Goal: Task Accomplishment & Management: Complete application form

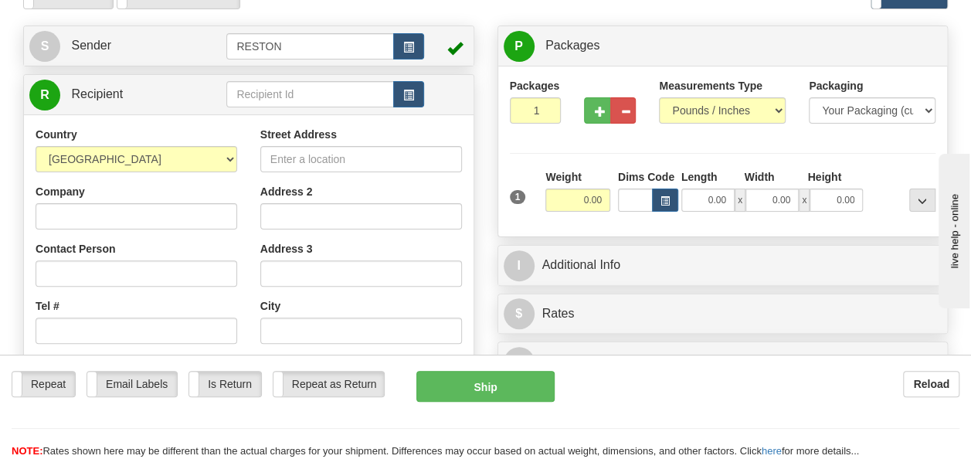
scroll to position [155, 0]
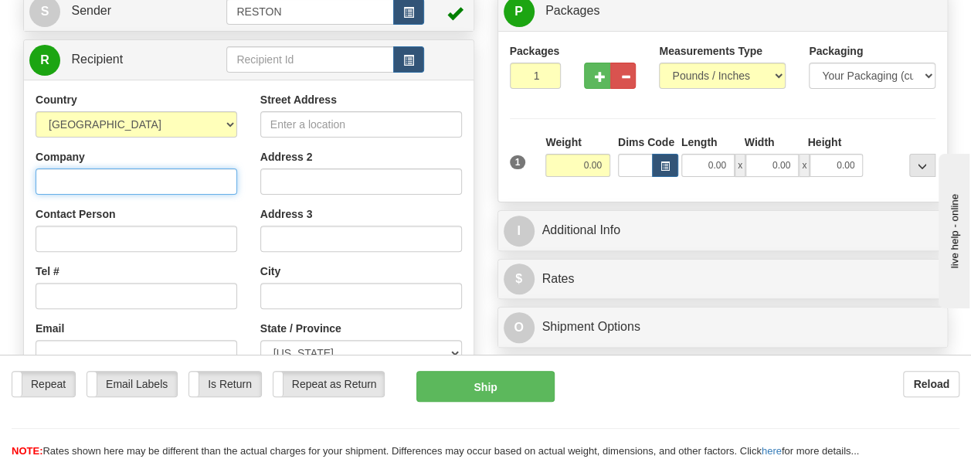
click at [146, 185] on input "Company" at bounding box center [137, 181] width 202 height 26
type input "Bechtel Infrastructure & Power"
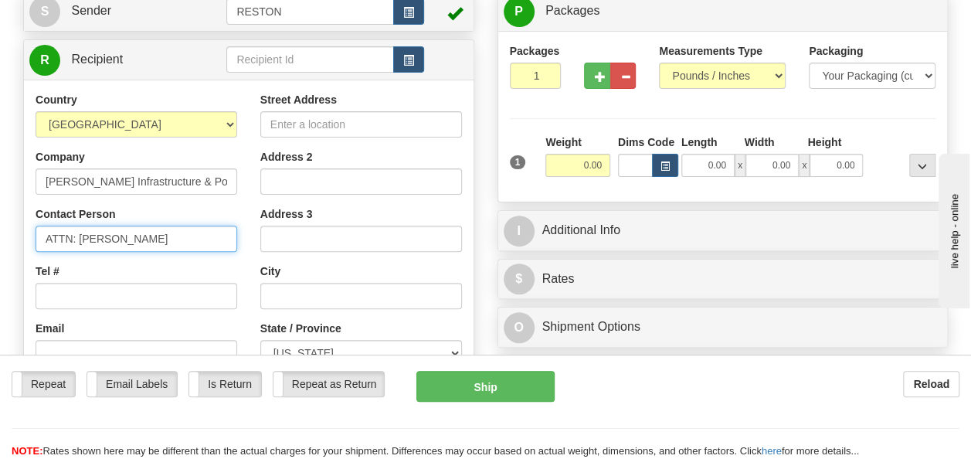
type input "ATTN: Charlie Nguyen"
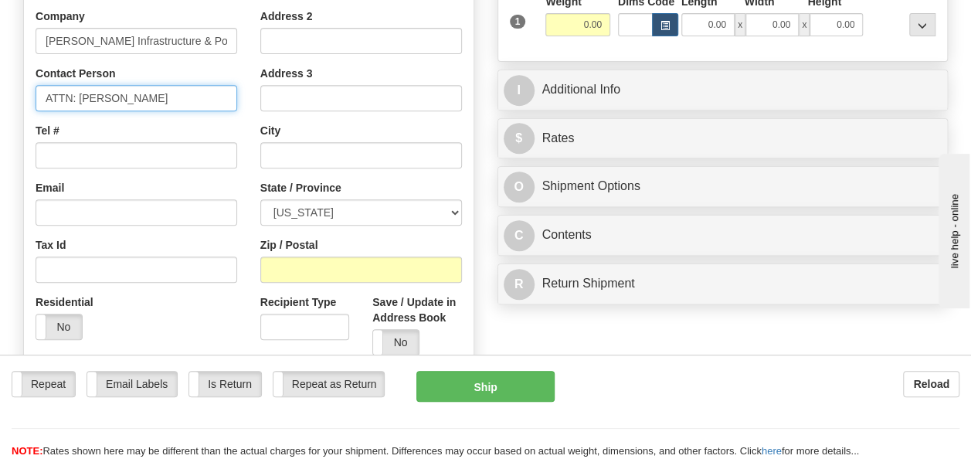
scroll to position [309, 0]
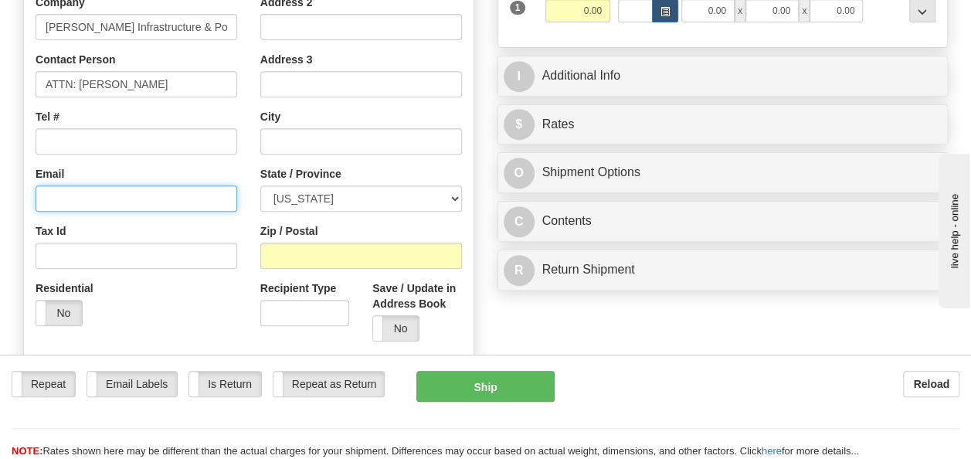
click at [70, 197] on input "Email" at bounding box center [137, 198] width 202 height 26
paste input "chnguye1@bechtel.com"
type input "chnguye1@bechtel.com"
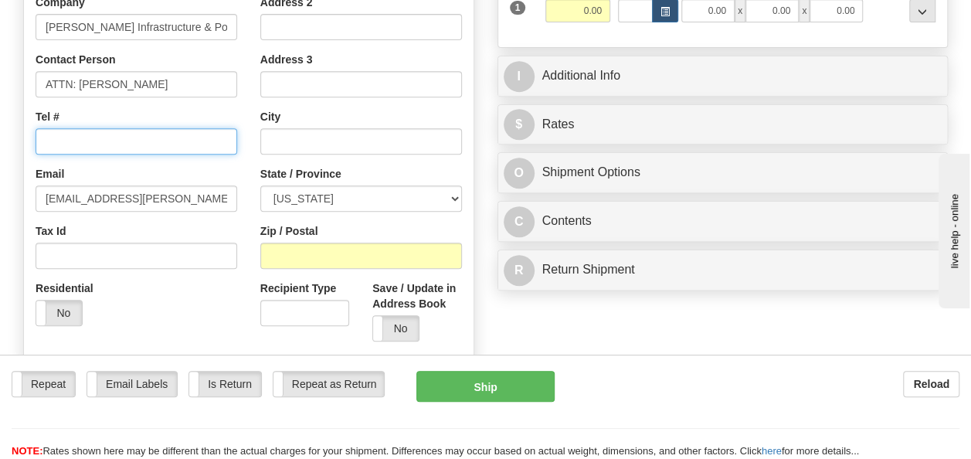
click at [76, 138] on input "Tel #" at bounding box center [137, 141] width 202 height 26
paste input "+1 713 235 5146"
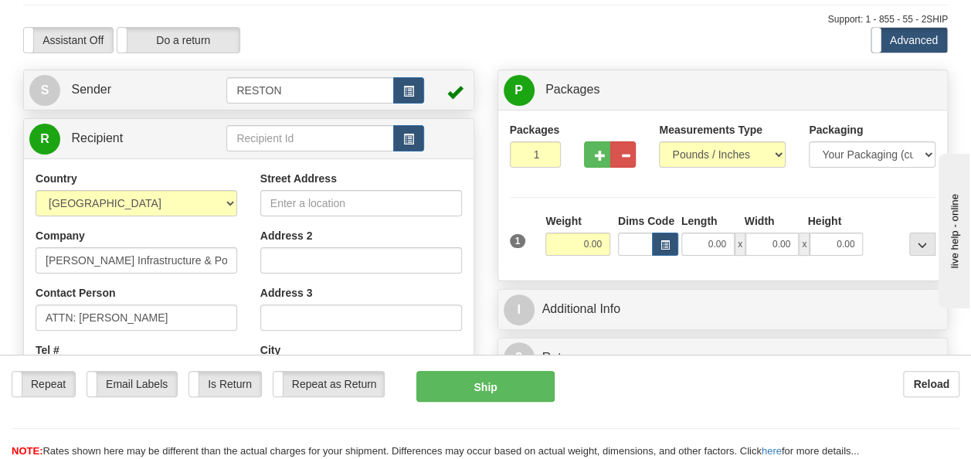
scroll to position [77, 0]
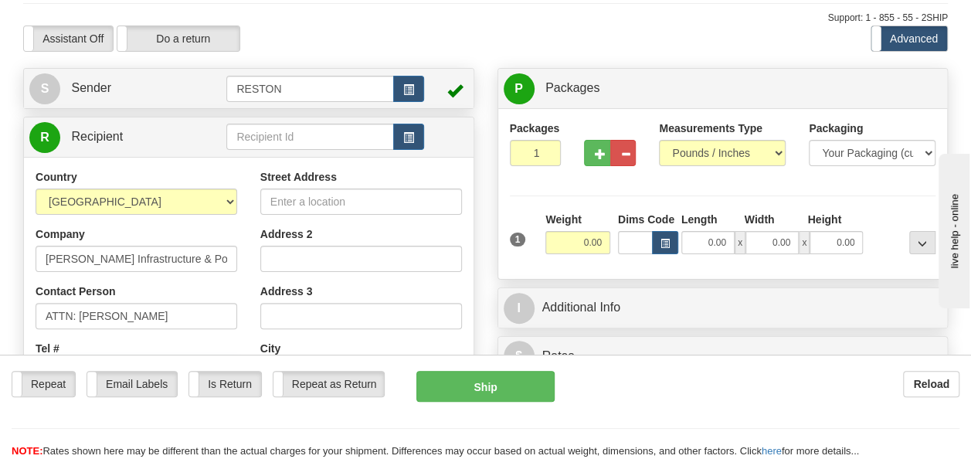
type input "+1 713 235 5146"
click at [331, 199] on input "Street Address" at bounding box center [361, 202] width 202 height 26
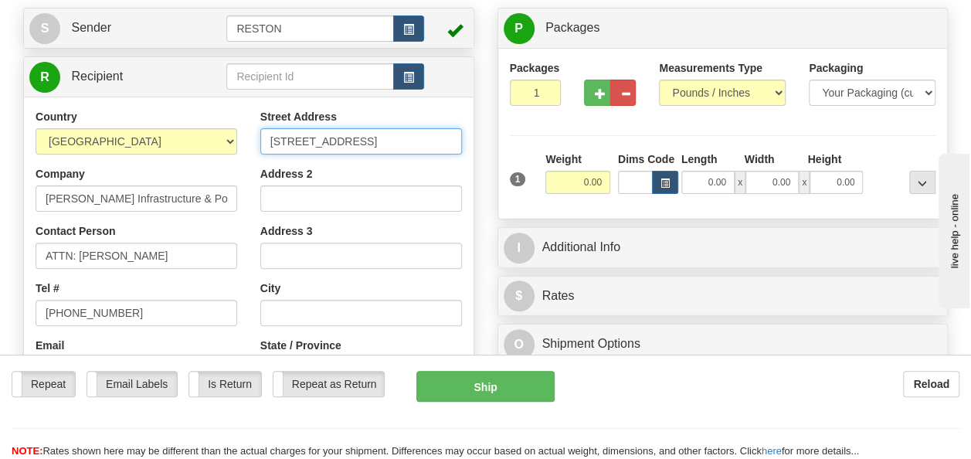
scroll to position [232, 0]
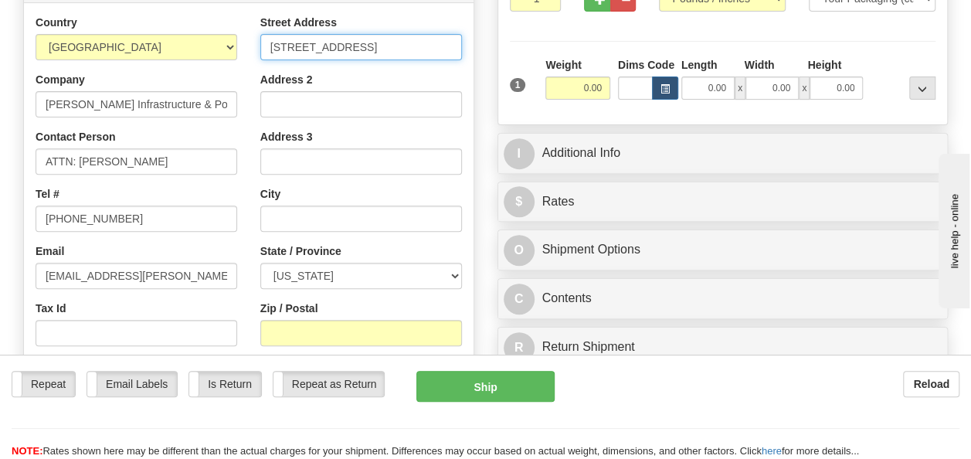
type input "2105 City West Blvd"
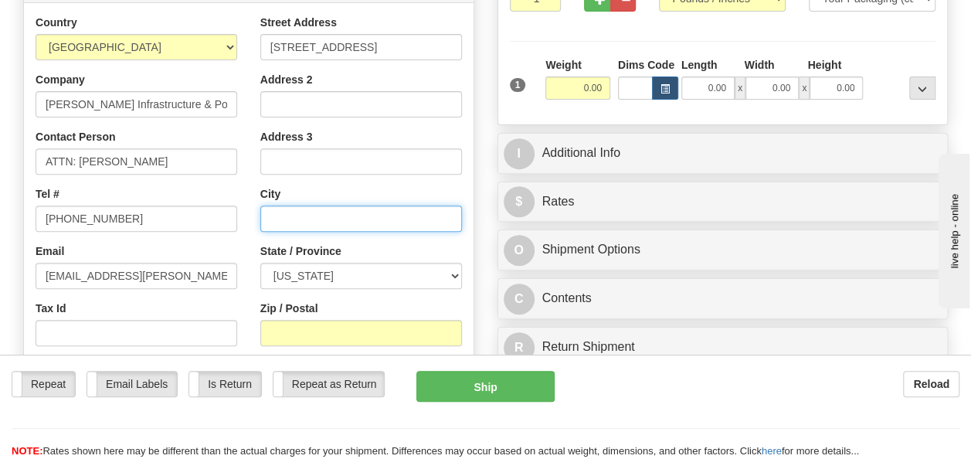
click at [313, 224] on input "text" at bounding box center [361, 219] width 202 height 26
type input "Houston"
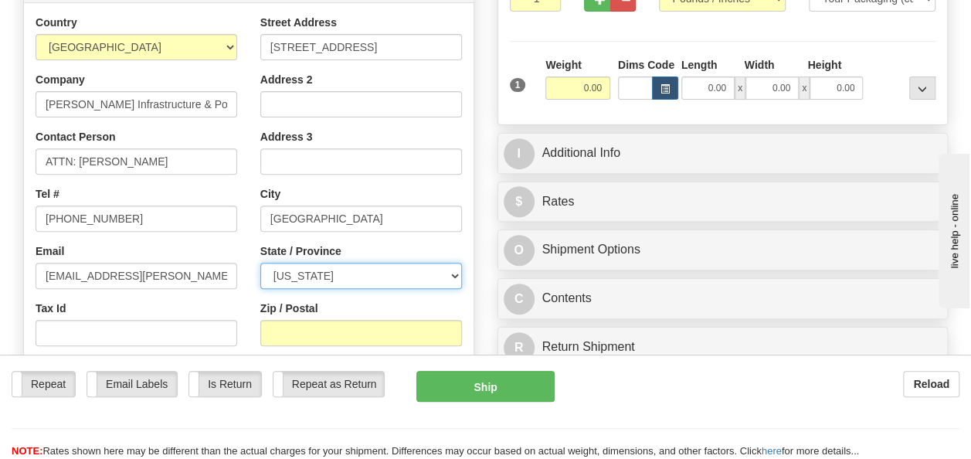
select select "[GEOGRAPHIC_DATA]"
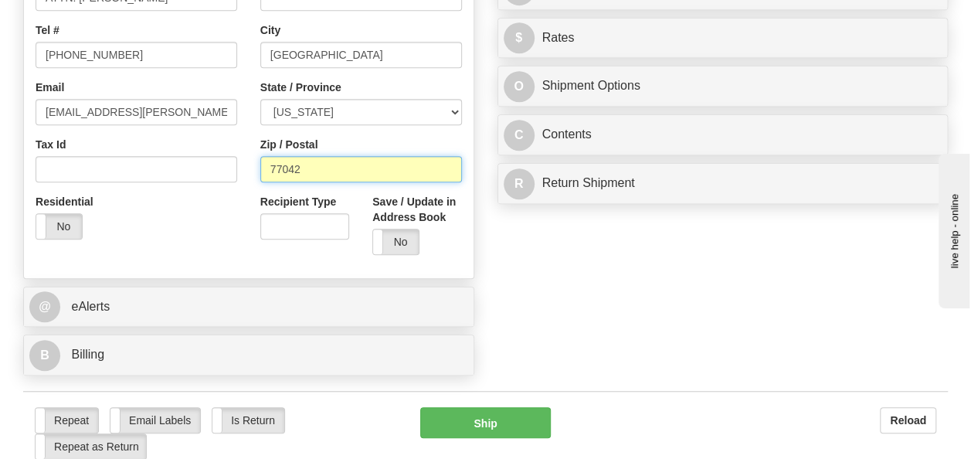
scroll to position [464, 0]
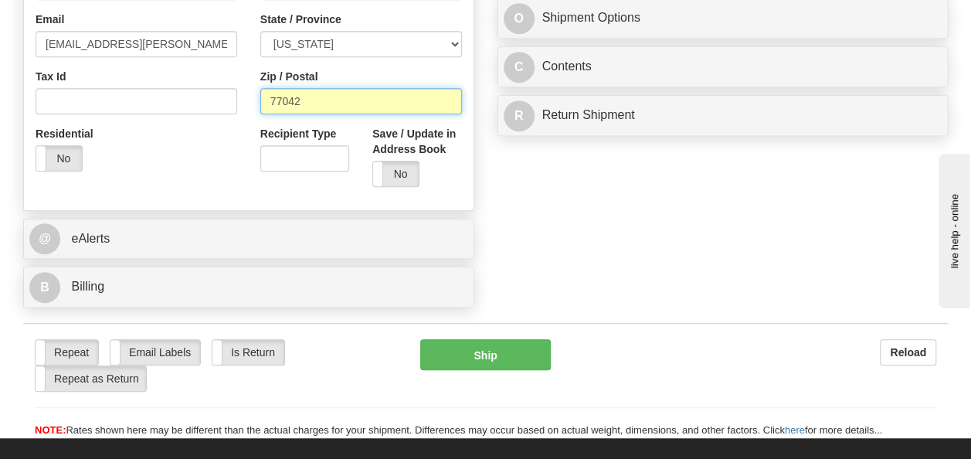
type input "77042"
click at [215, 255] on div "@ eAlerts" at bounding box center [249, 238] width 450 height 39
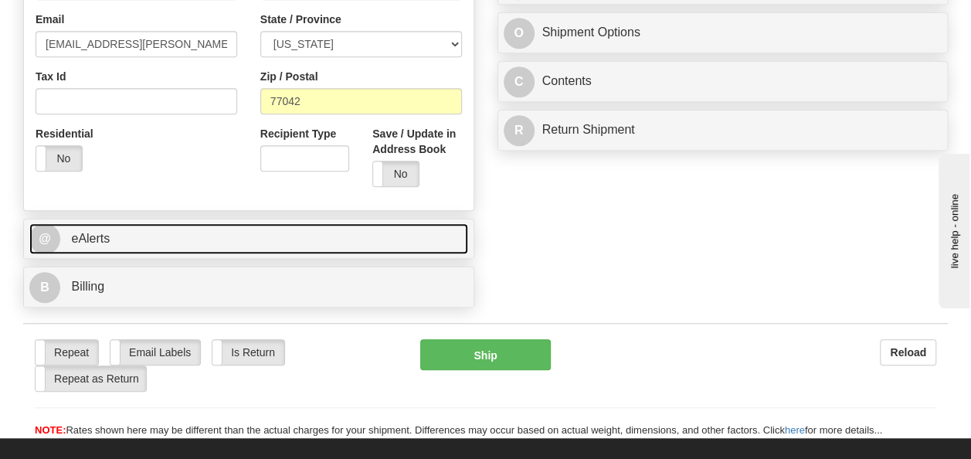
click at [112, 244] on link "@ eAlerts" at bounding box center [248, 239] width 439 height 32
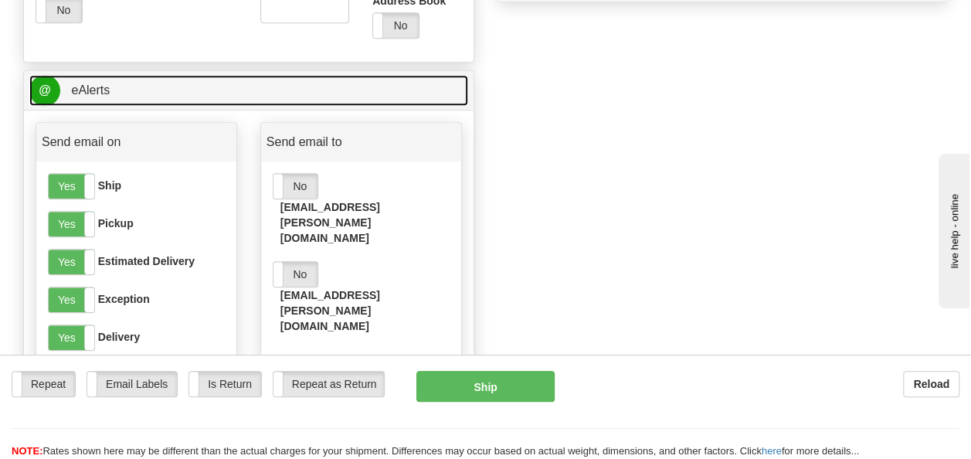
scroll to position [618, 0]
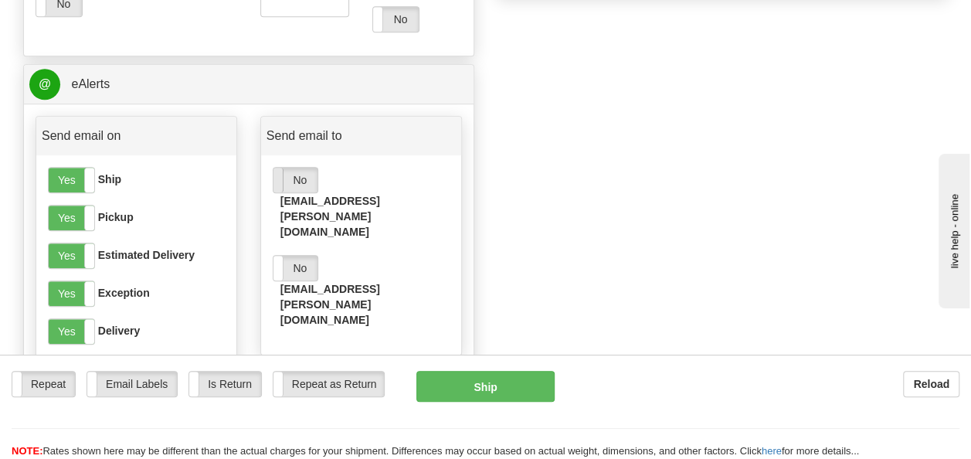
click at [280, 173] on span at bounding box center [273, 180] width 20 height 25
click at [289, 256] on label "No" at bounding box center [296, 268] width 44 height 25
click at [322, 363] on input "email" at bounding box center [357, 376] width 133 height 26
paste input "zmercer@Bechtel.com"
type input "zmercer@Bechtel.com"
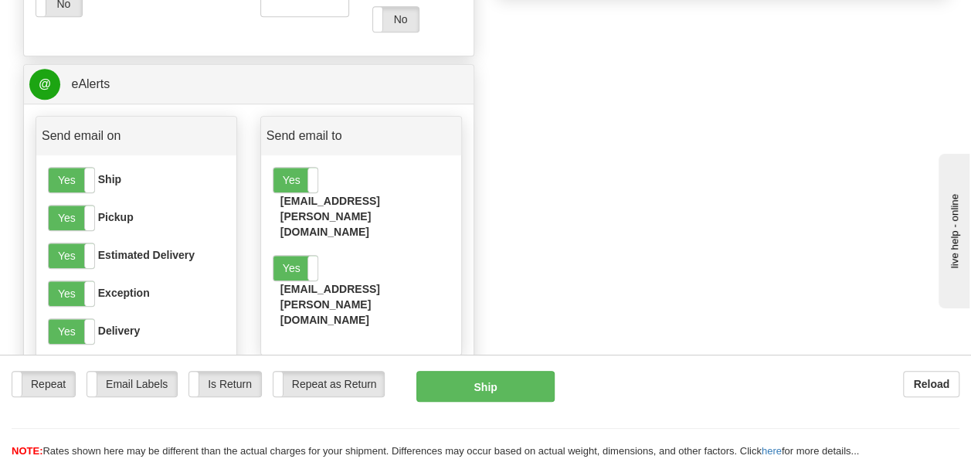
click at [445, 363] on button "Add" at bounding box center [442, 376] width 39 height 26
click at [284, 344] on label "No" at bounding box center [296, 356] width 44 height 25
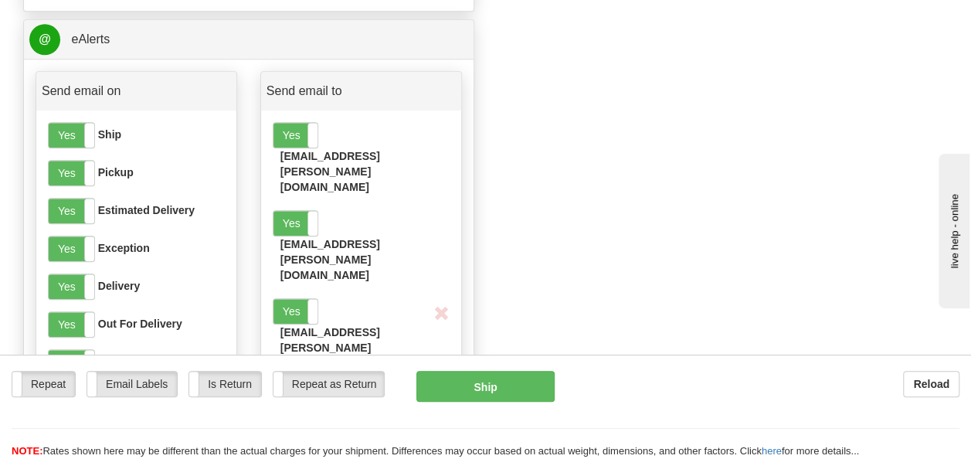
scroll to position [695, 0]
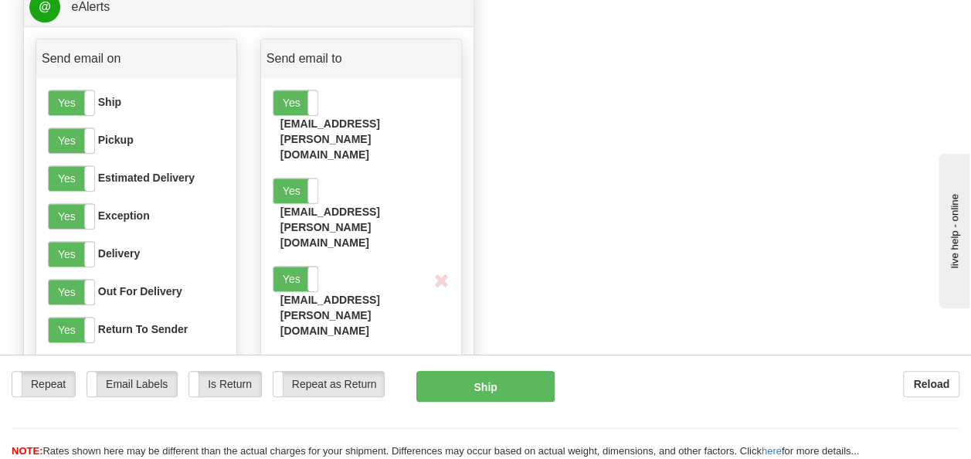
click at [331, 374] on input "email" at bounding box center [357, 387] width 133 height 26
paste input "apalaci3@Bechtel.com"
type input "apalaci3@Bechtel.com"
click at [455, 374] on button "Add" at bounding box center [442, 387] width 39 height 26
click at [276, 355] on span at bounding box center [273, 367] width 20 height 25
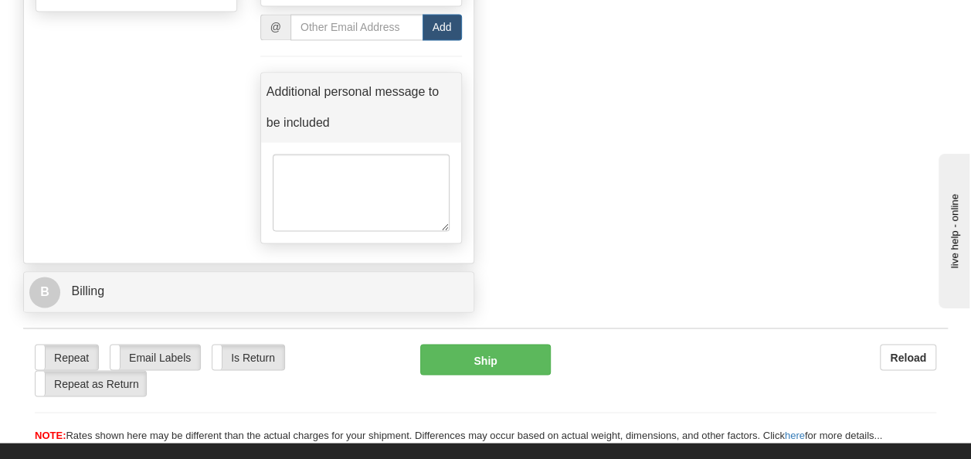
scroll to position [1236, 0]
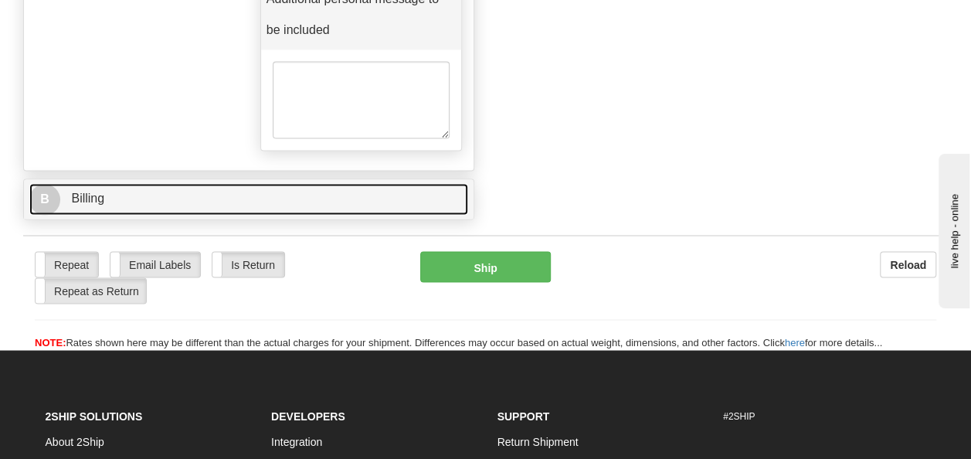
click at [244, 183] on link "B Billing" at bounding box center [248, 199] width 439 height 32
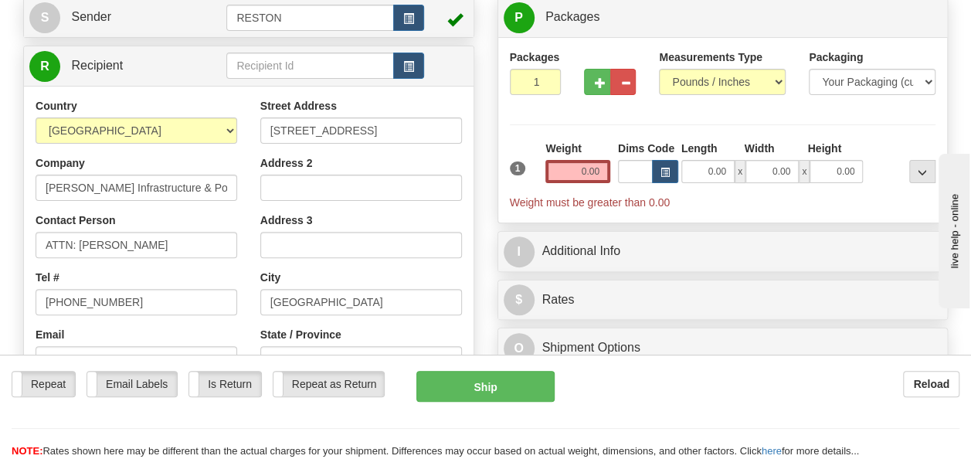
scroll to position [0, 0]
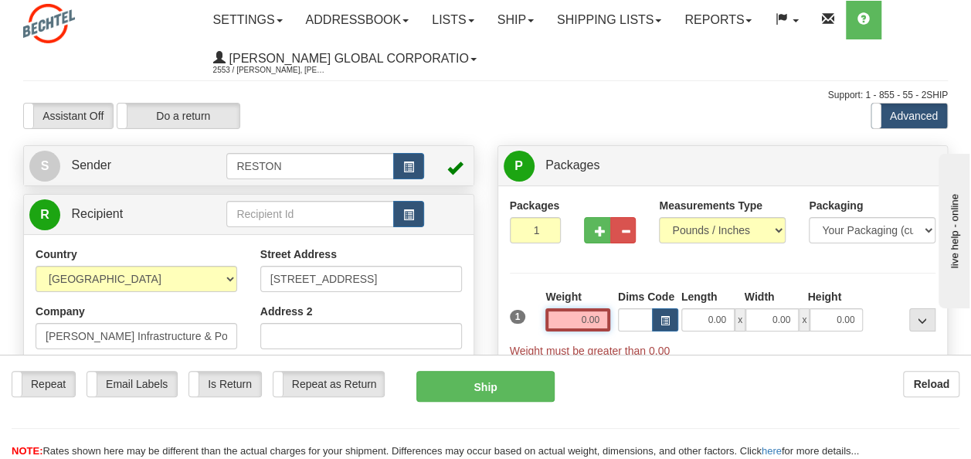
click at [569, 325] on input "0.00" at bounding box center [578, 319] width 65 height 23
type input "15.00"
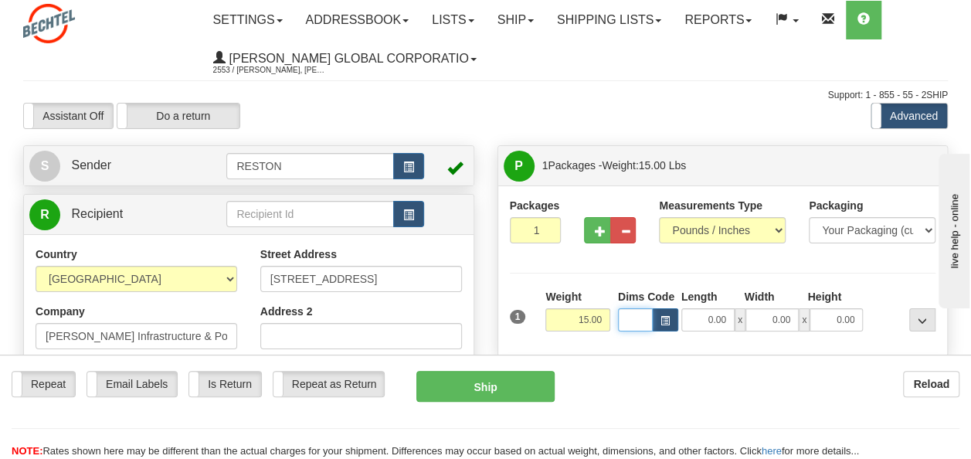
scroll to position [309, 0]
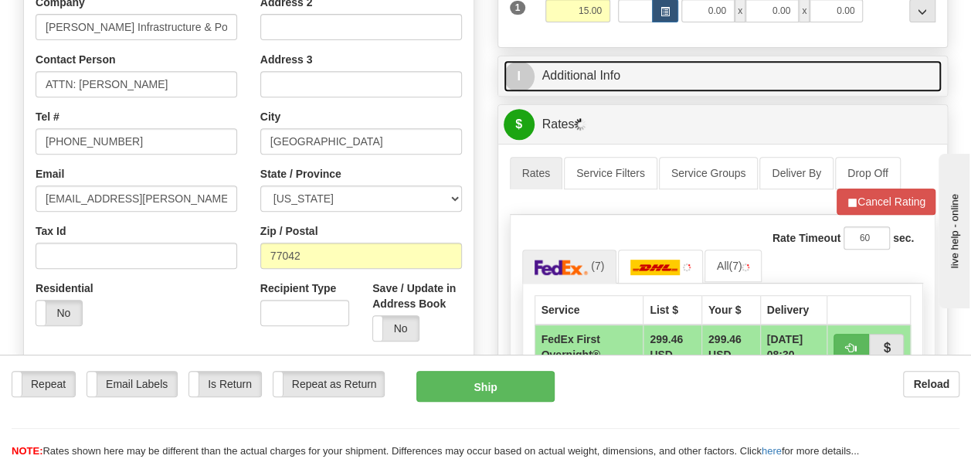
click at [615, 74] on link "I Additional Info" at bounding box center [723, 76] width 439 height 32
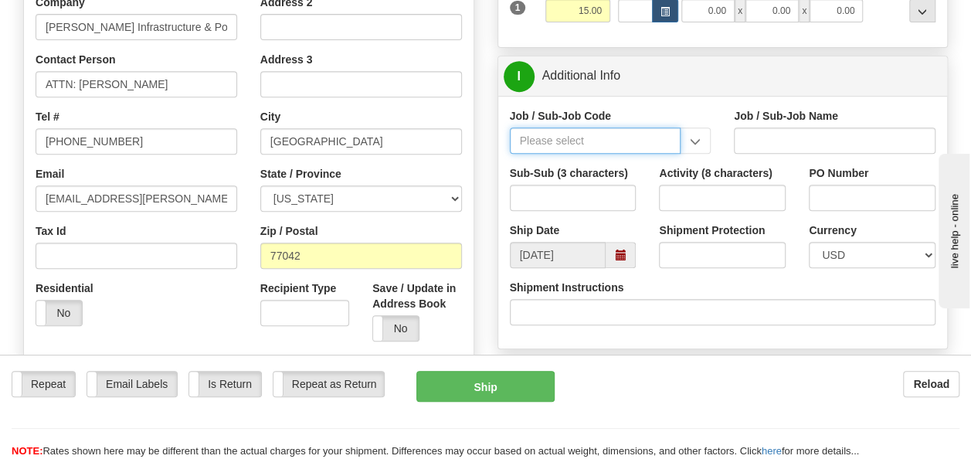
click at [558, 141] on input "Job / Sub-Job Code" at bounding box center [596, 140] width 172 height 26
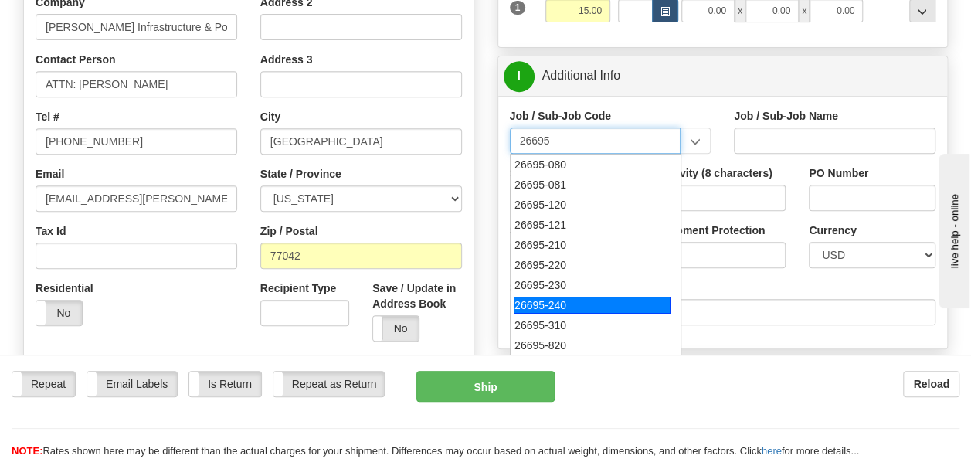
click at [557, 300] on div "26695-240" at bounding box center [592, 305] width 157 height 17
type input "26695-240"
type input "COPPERTON SOLAR PROJECT - MATERIAL"
type input "26695-240"
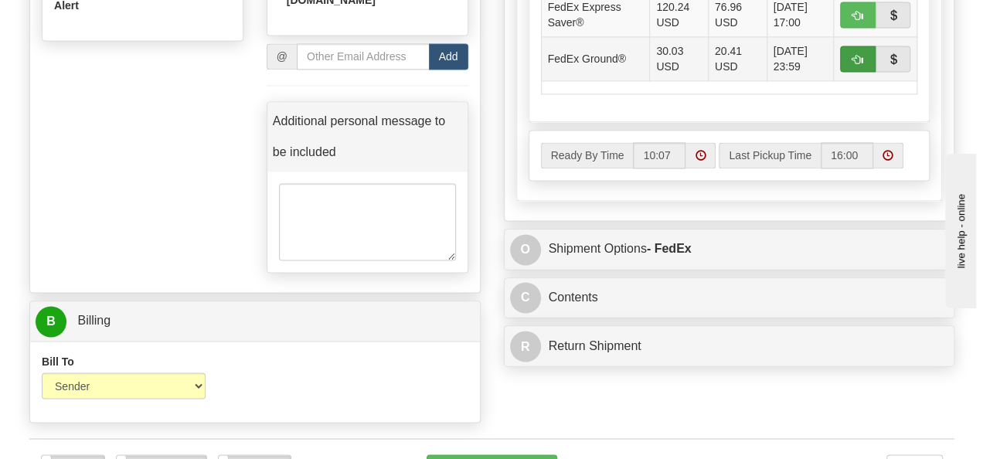
scroll to position [1082, 0]
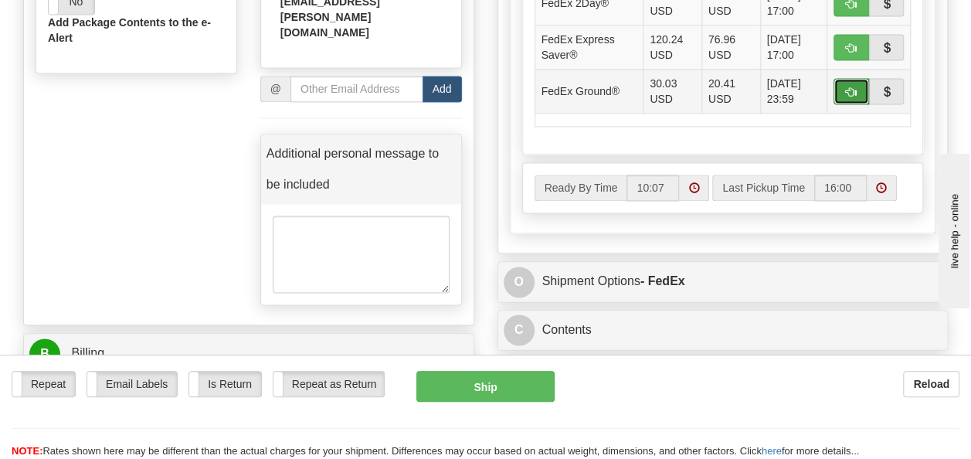
click at [850, 88] on span "button" at bounding box center [851, 92] width 11 height 10
type input "92"
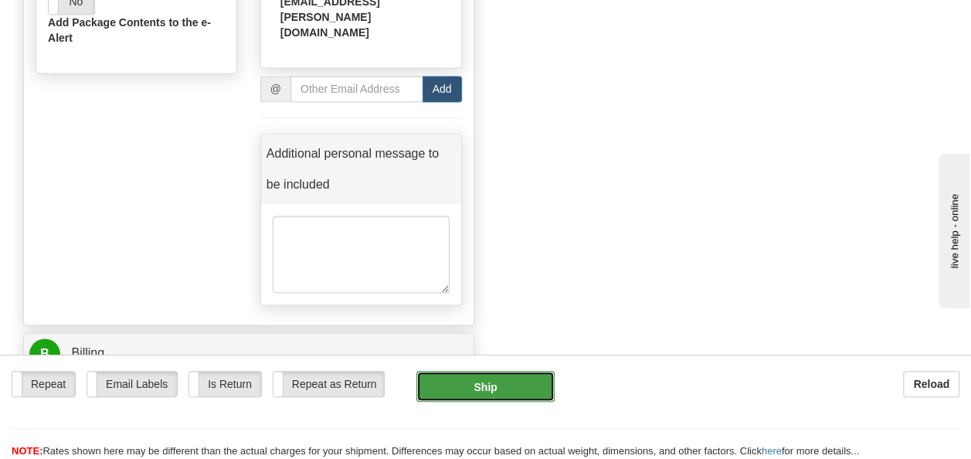
click at [503, 382] on button "Ship" at bounding box center [485, 386] width 139 height 31
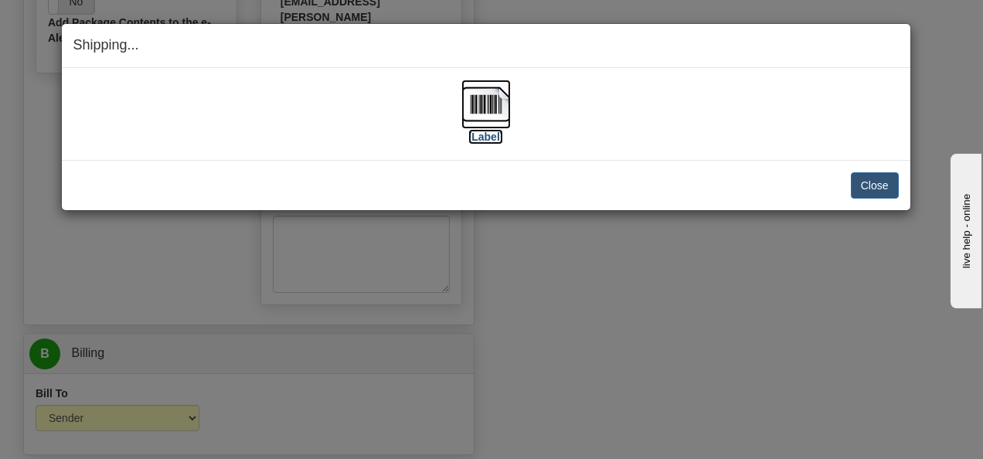
click at [490, 138] on label "[Label]" at bounding box center [486, 136] width 36 height 15
click at [869, 179] on button "Close" at bounding box center [875, 185] width 48 height 26
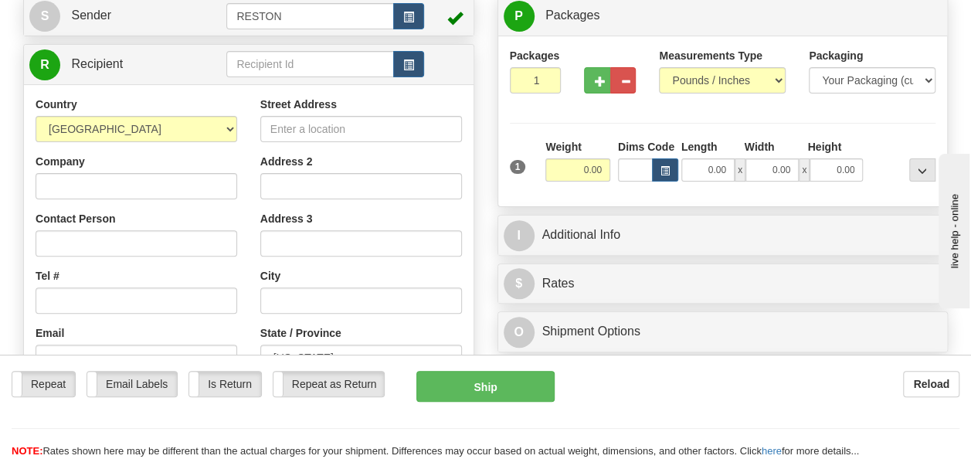
scroll to position [155, 0]
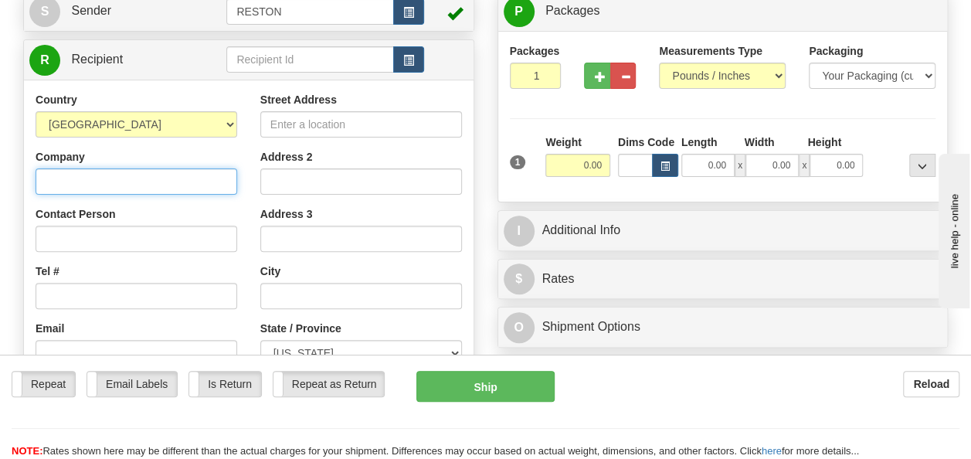
click at [94, 179] on input "Company" at bounding box center [137, 181] width 202 height 26
type input "[PERSON_NAME] Equipment Operations (BEO)"
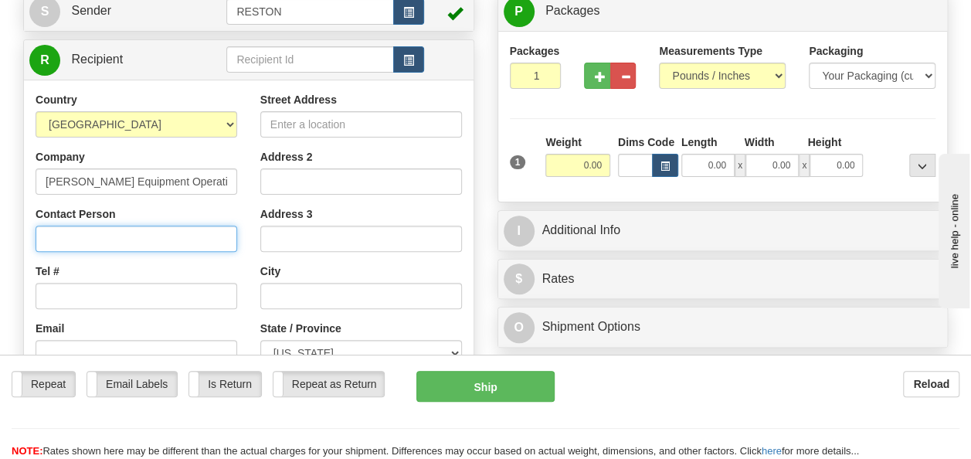
click at [99, 238] on input "Contact Person" at bounding box center [137, 239] width 202 height 26
type input "[PERSON_NAME]"
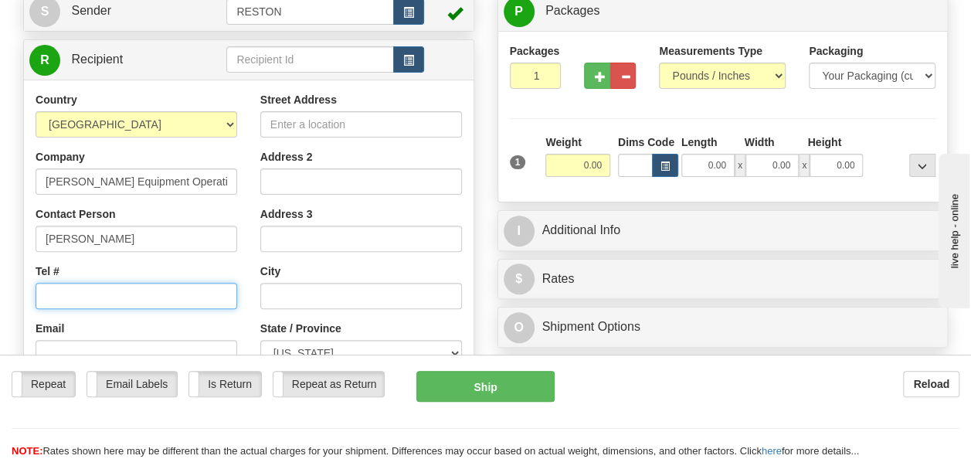
paste input "[PHONE_NUMBER]"
type input "[PHONE_NUMBER]"
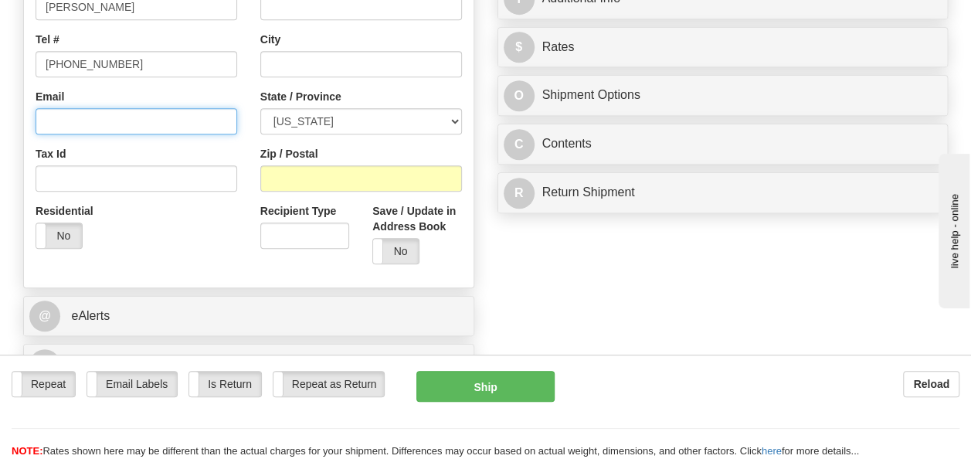
click at [70, 120] on input "Email" at bounding box center [137, 121] width 202 height 26
paste input "[EMAIL_ADDRESS][PERSON_NAME][DOMAIN_NAME]"
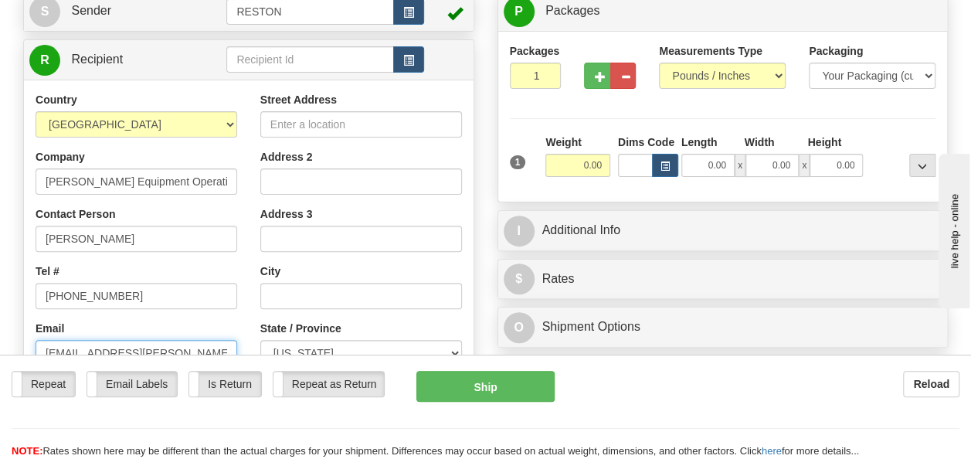
scroll to position [155, 0]
type input "[EMAIL_ADDRESS][PERSON_NAME][DOMAIN_NAME]"
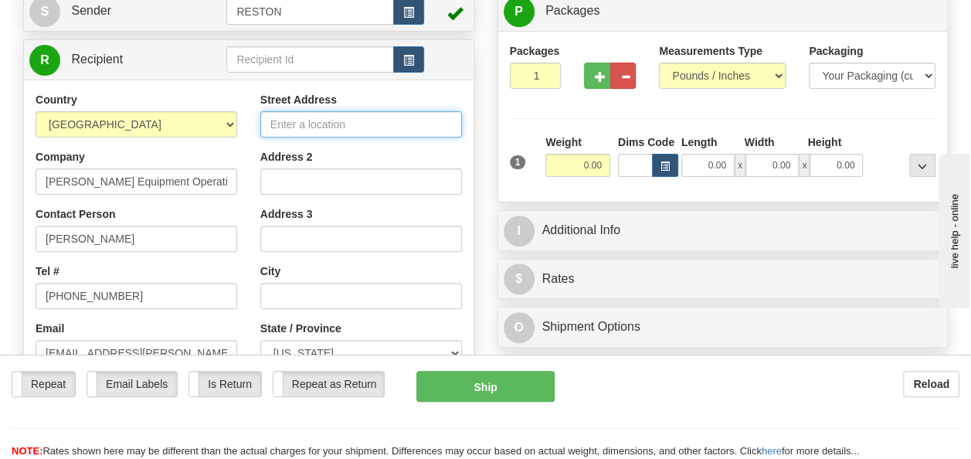
click at [355, 125] on input "Street Address" at bounding box center [361, 124] width 202 height 26
type input "[STREET_ADDRESS]"
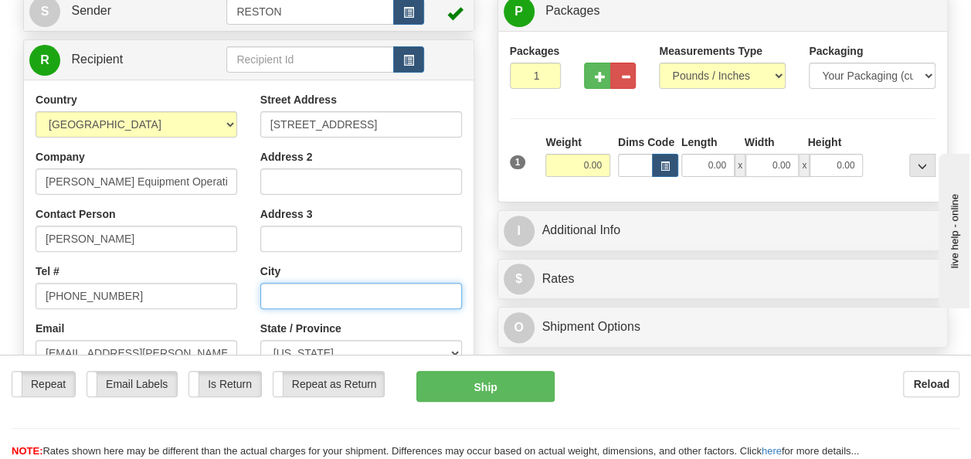
click at [317, 301] on input "text" at bounding box center [361, 296] width 202 height 26
type input "Sugar Land"
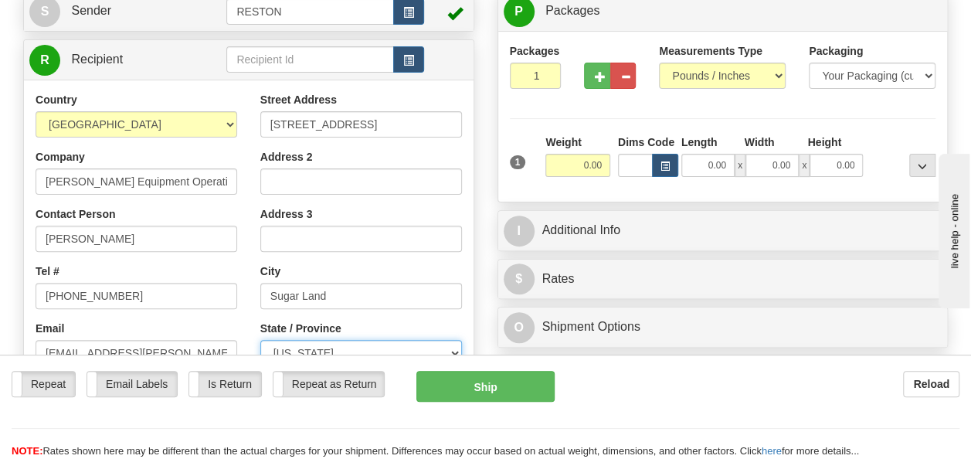
select select "[GEOGRAPHIC_DATA]"
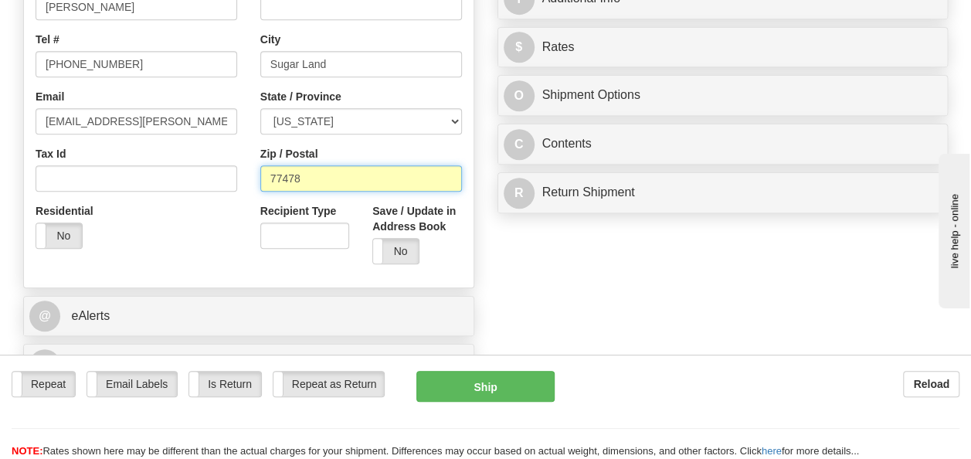
type input "77478"
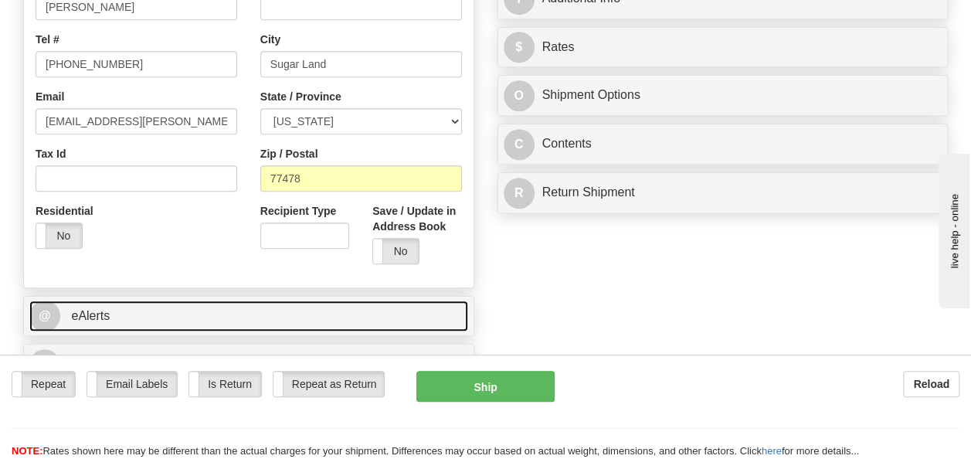
click at [202, 309] on link "@ eAlerts" at bounding box center [248, 317] width 439 height 32
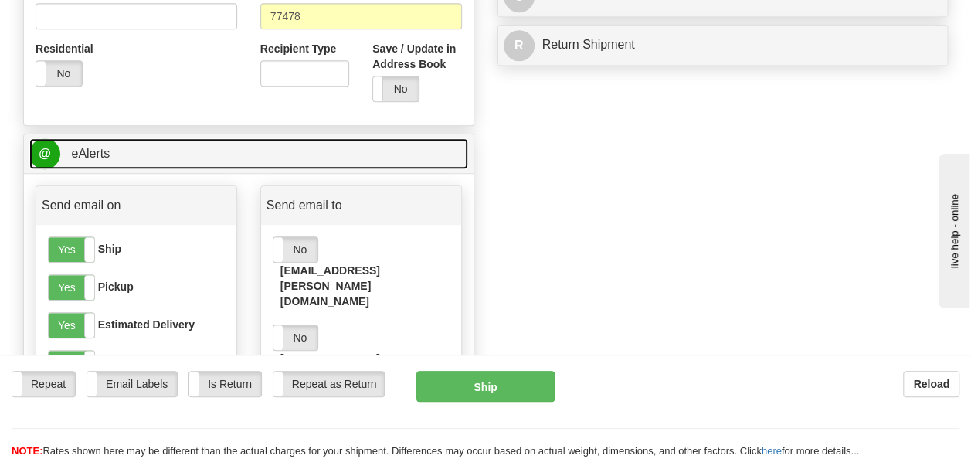
scroll to position [618, 0]
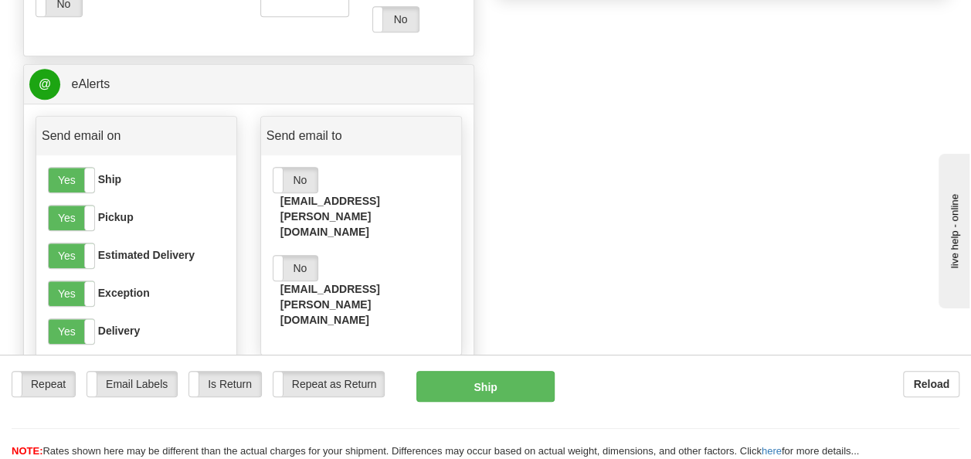
click at [345, 363] on input "email" at bounding box center [357, 376] width 133 height 26
paste input "[EMAIL_ADDRESS][PERSON_NAME][DOMAIN_NAME]"
type input "[EMAIL_ADDRESS][PERSON_NAME][DOMAIN_NAME]"
click at [444, 363] on button "Add" at bounding box center [442, 376] width 39 height 26
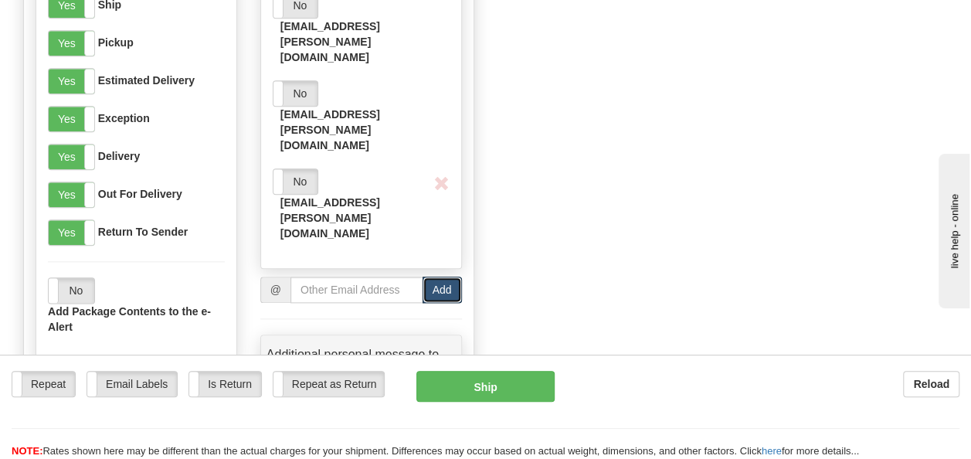
scroll to position [695, 0]
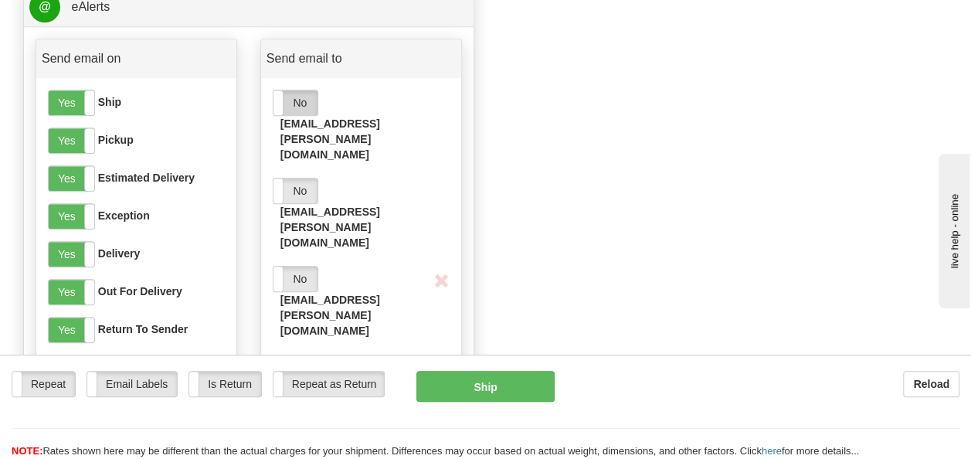
click at [286, 104] on label "No" at bounding box center [296, 102] width 44 height 25
click at [285, 178] on label "No" at bounding box center [296, 190] width 44 height 25
click at [281, 267] on span at bounding box center [273, 279] width 20 height 25
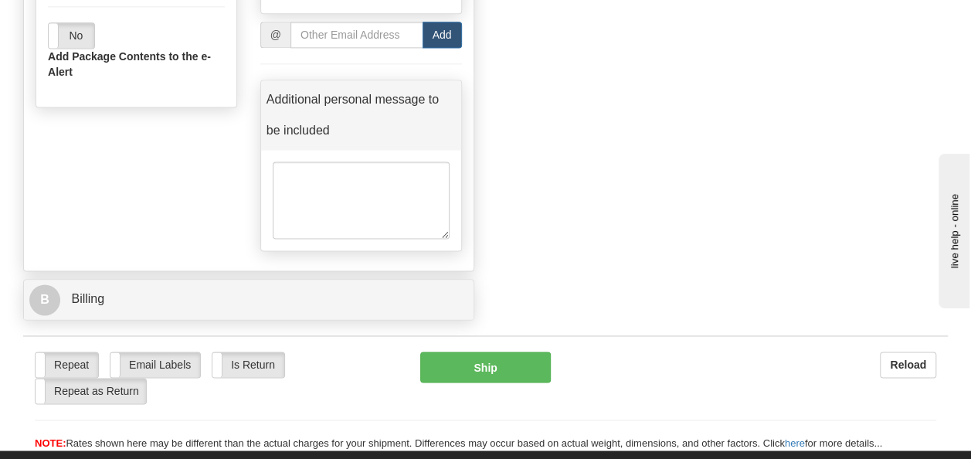
scroll to position [1159, 0]
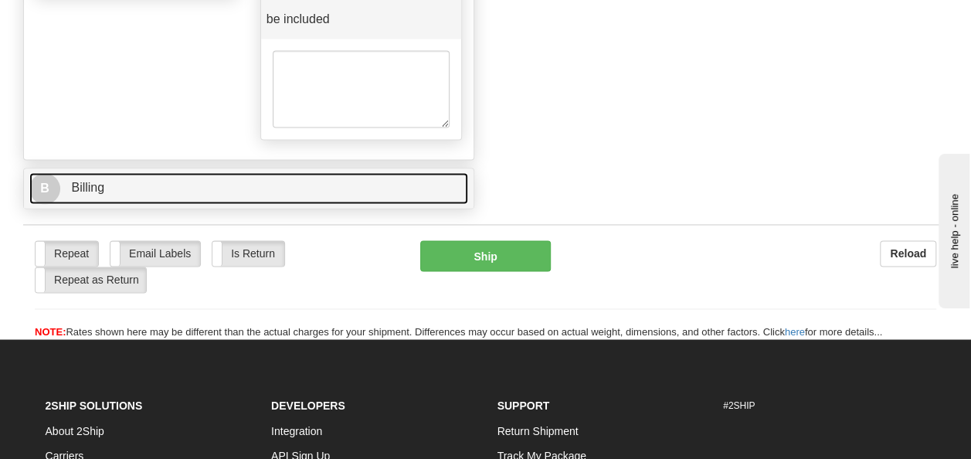
click at [217, 172] on link "B Billing" at bounding box center [248, 188] width 439 height 32
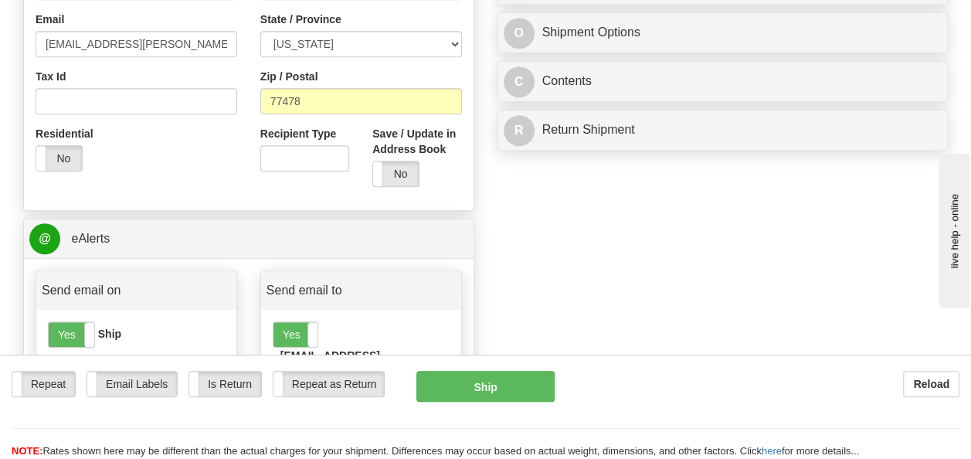
scroll to position [155, 0]
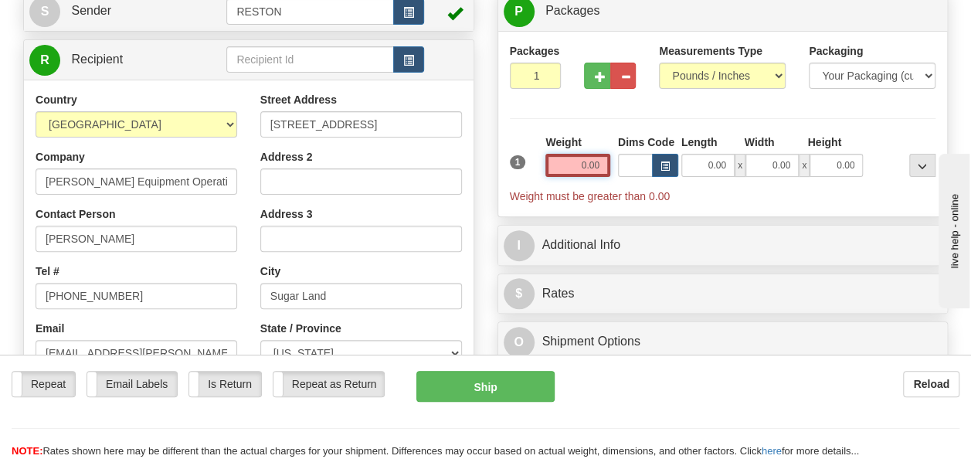
click at [580, 172] on input "0.00" at bounding box center [578, 165] width 65 height 23
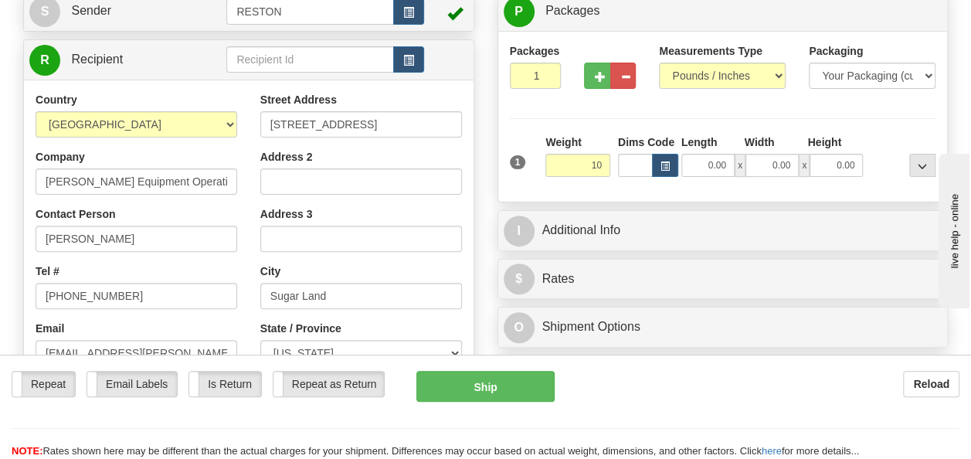
type input "10.00"
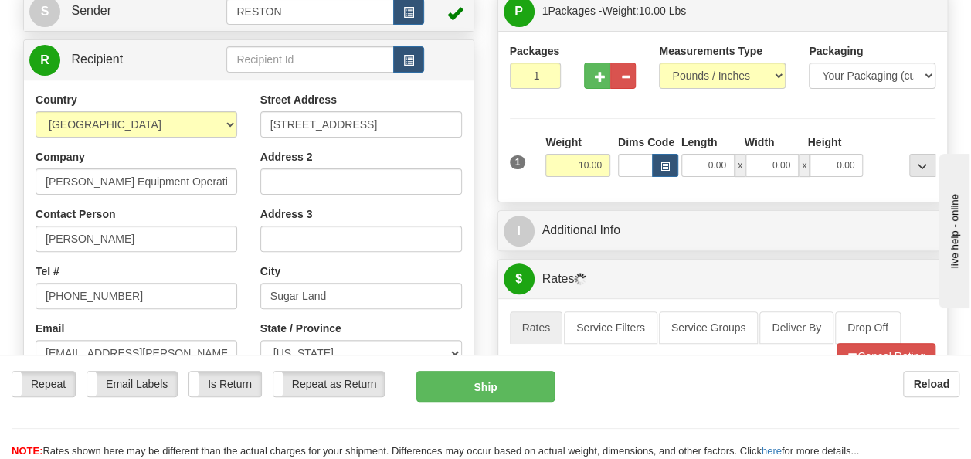
click at [573, 108] on div "Packages 1 1 Measurements Type" at bounding box center [723, 116] width 427 height 147
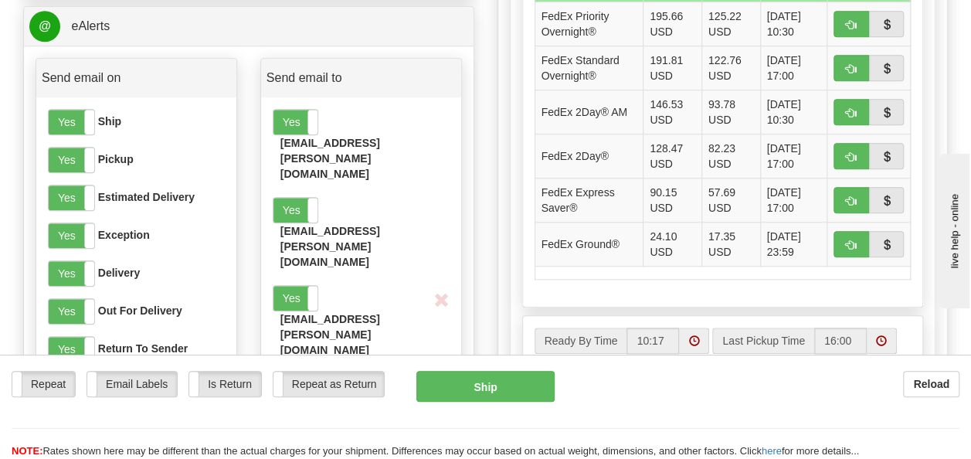
scroll to position [850, 0]
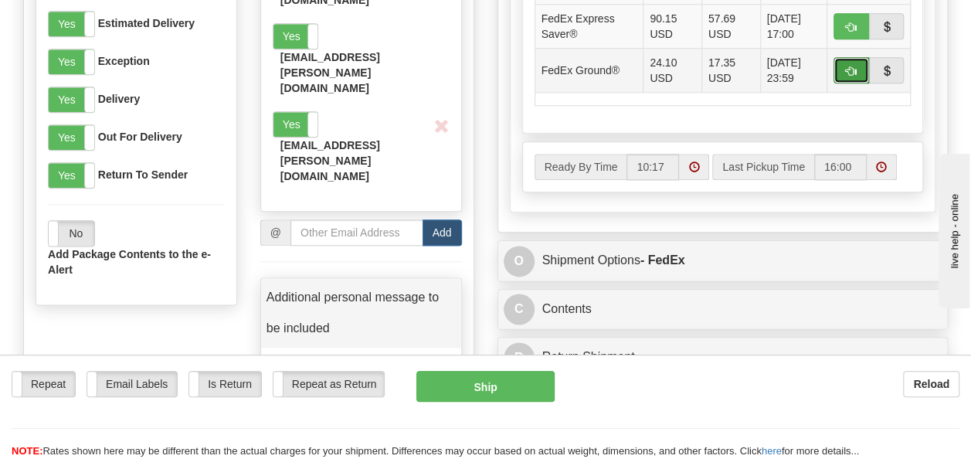
click at [850, 66] on span "button" at bounding box center [851, 71] width 11 height 10
type input "92"
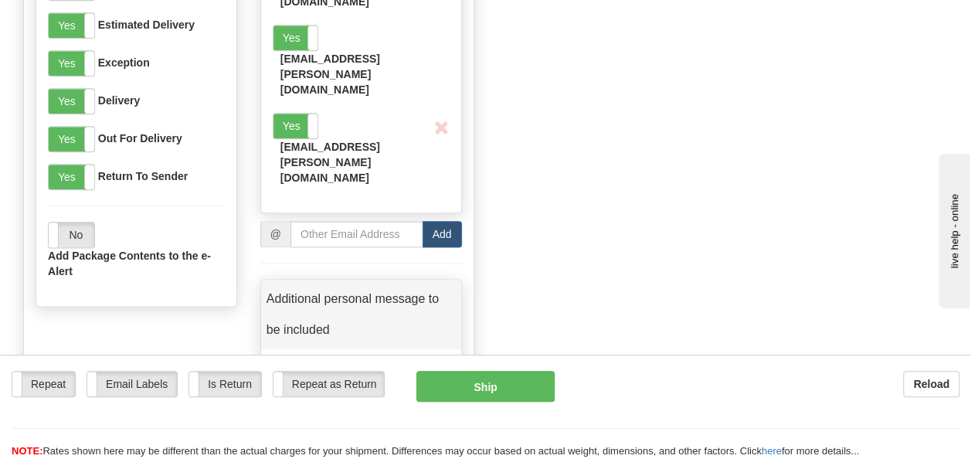
scroll to position [464, 0]
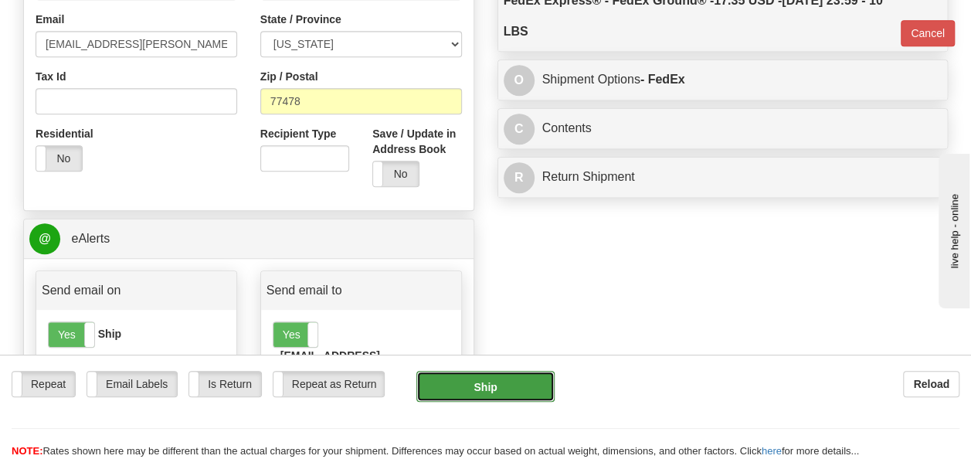
click at [487, 389] on button "Ship" at bounding box center [485, 386] width 139 height 31
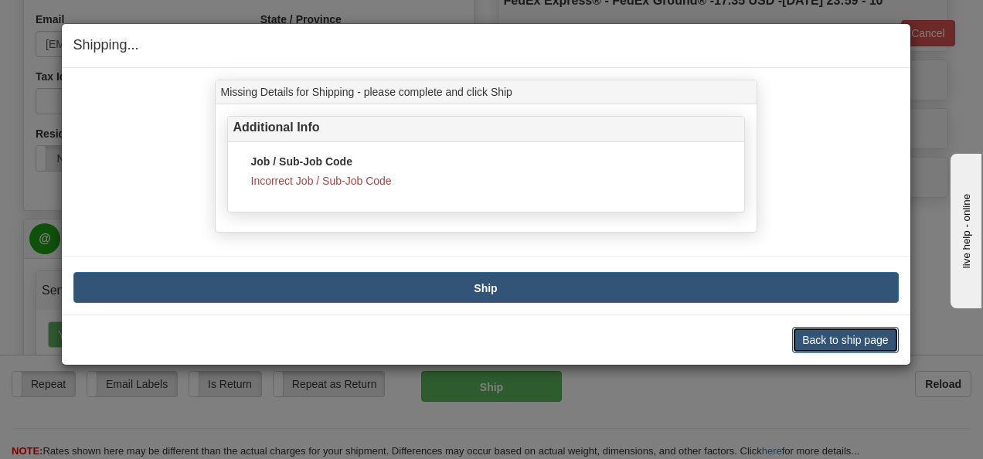
click at [828, 337] on button "Back to ship page" at bounding box center [845, 340] width 106 height 26
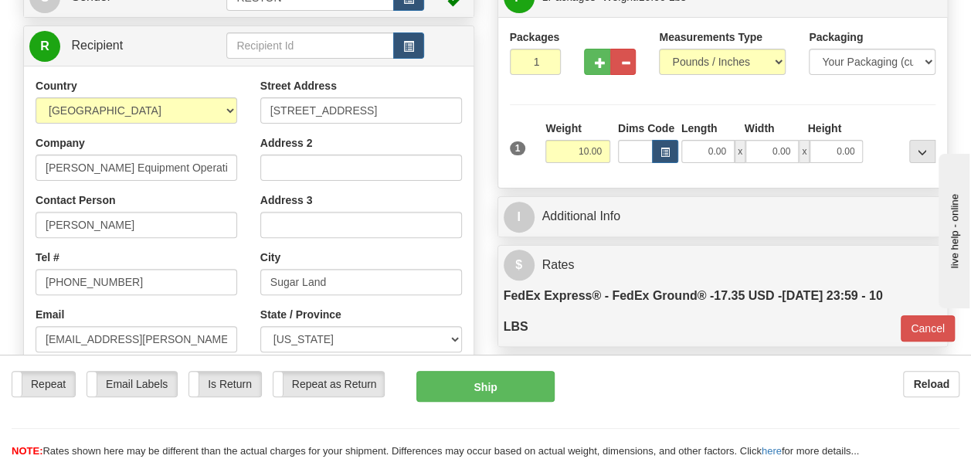
scroll to position [155, 0]
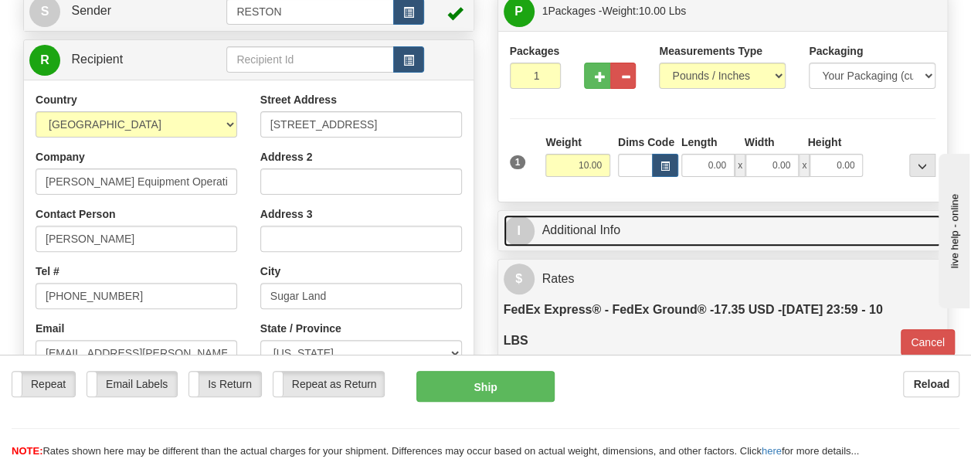
click at [552, 228] on link "I Additional Info" at bounding box center [723, 231] width 439 height 32
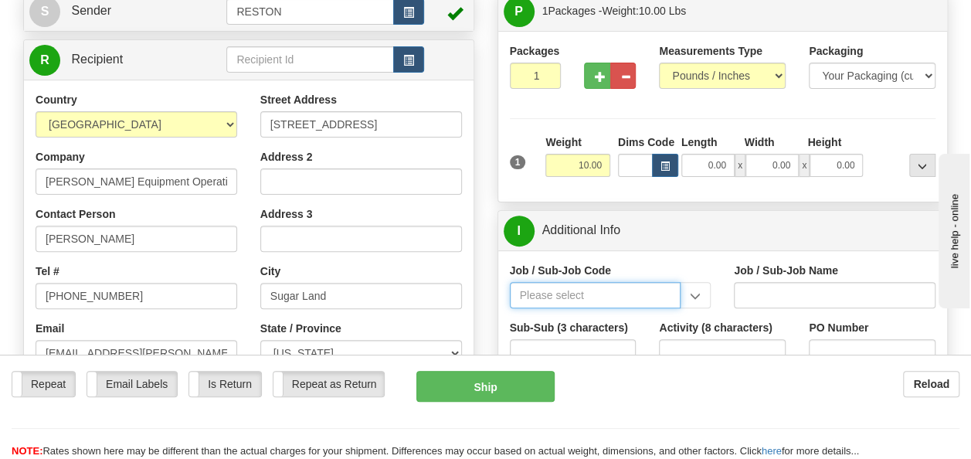
click at [541, 289] on input "Job / Sub-Job Code" at bounding box center [596, 295] width 172 height 26
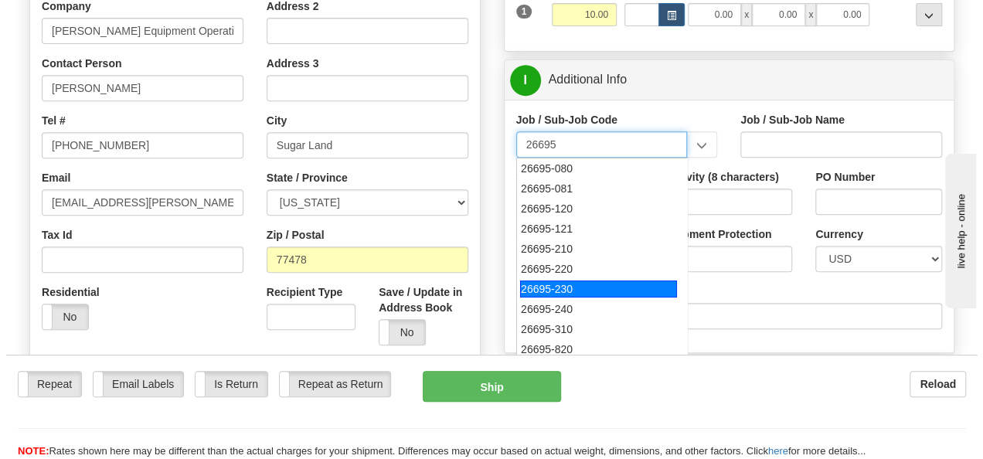
scroll to position [309, 0]
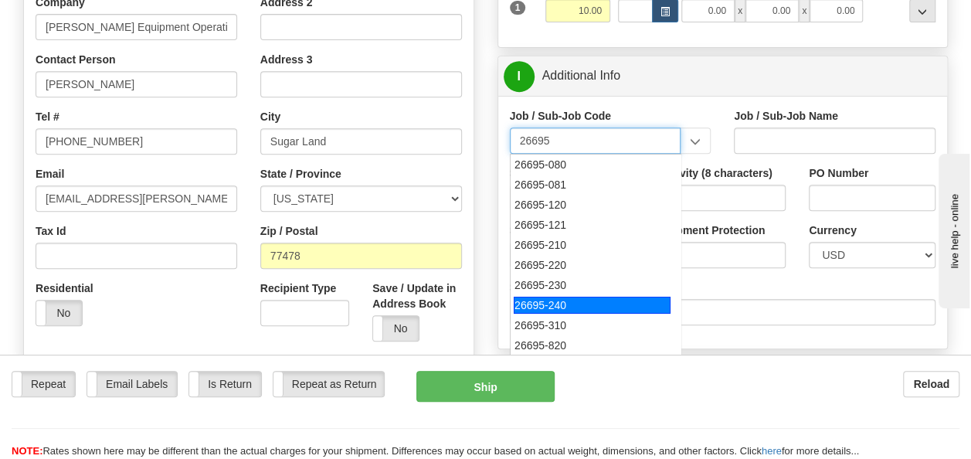
click at [589, 302] on div "26695-240" at bounding box center [592, 305] width 157 height 17
type input "26695-240"
type input "COPPERTON SOLAR PROJECT - MATERIAL"
type input "26695-240"
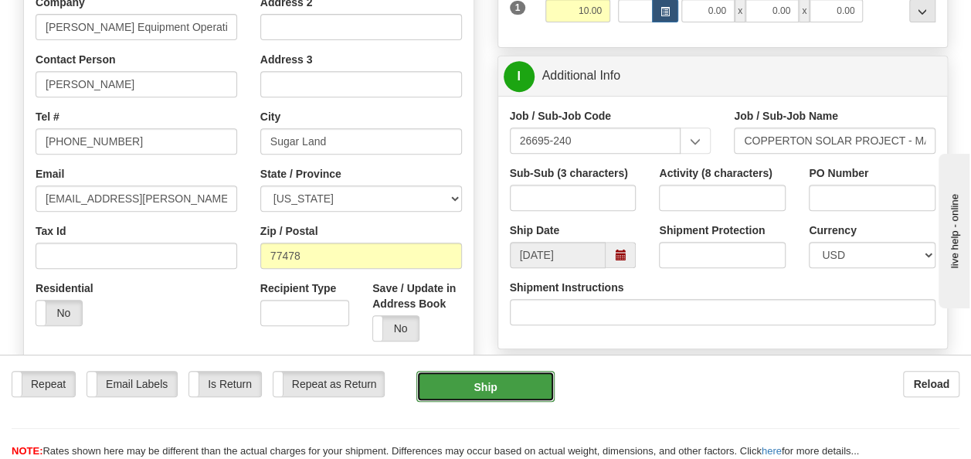
click at [542, 383] on button "Ship" at bounding box center [485, 386] width 139 height 31
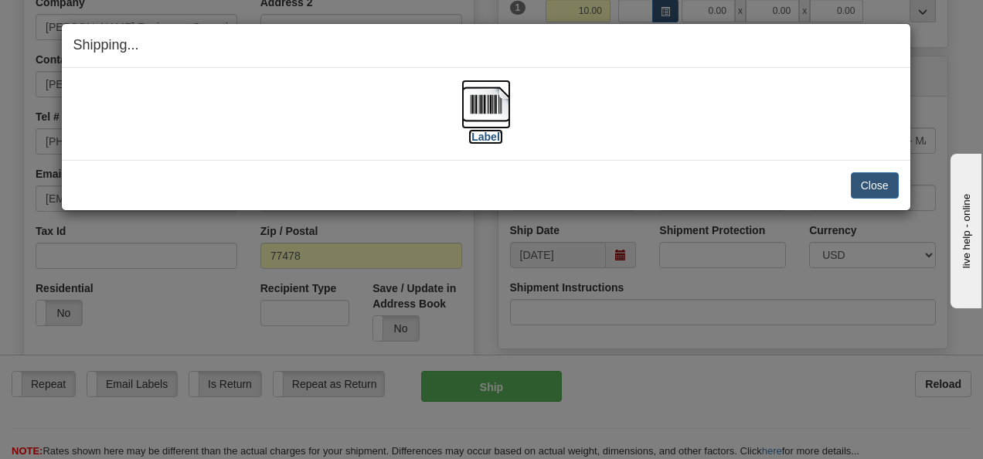
click at [492, 132] on label "[Label]" at bounding box center [486, 136] width 36 height 15
click at [876, 184] on button "Close" at bounding box center [875, 185] width 48 height 26
